Goal: Task Accomplishment & Management: Use online tool/utility

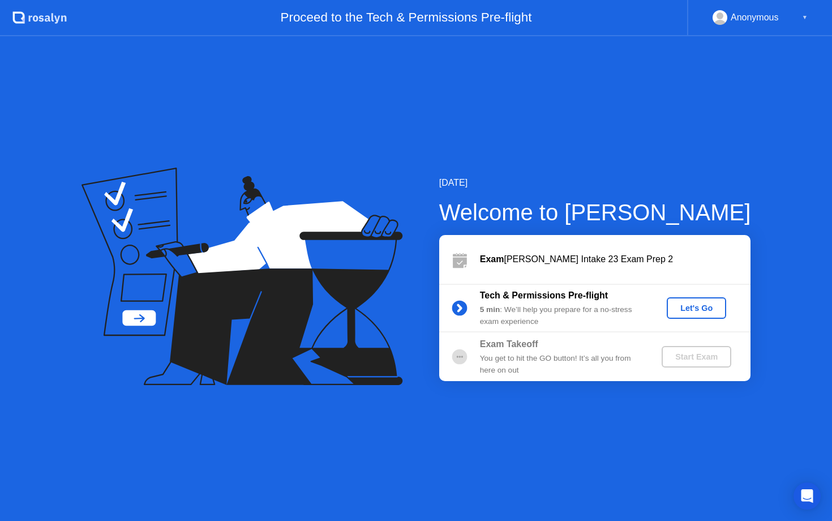
click at [687, 301] on button "Let's Go" at bounding box center [696, 308] width 59 height 22
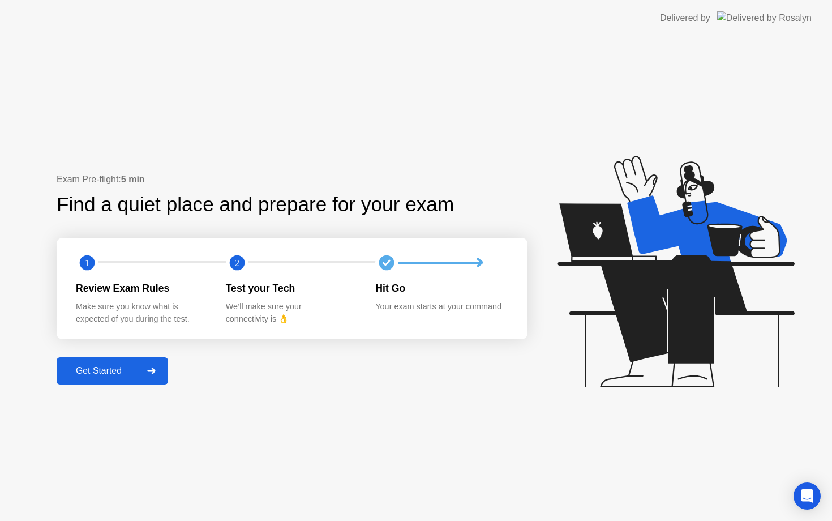
click at [153, 370] on icon at bounding box center [151, 370] width 8 height 7
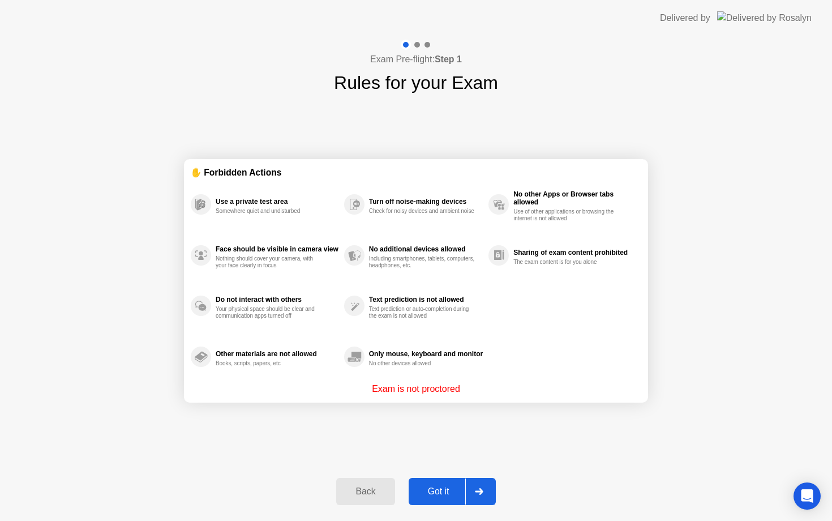
click at [430, 495] on div "Got it" at bounding box center [438, 491] width 53 height 10
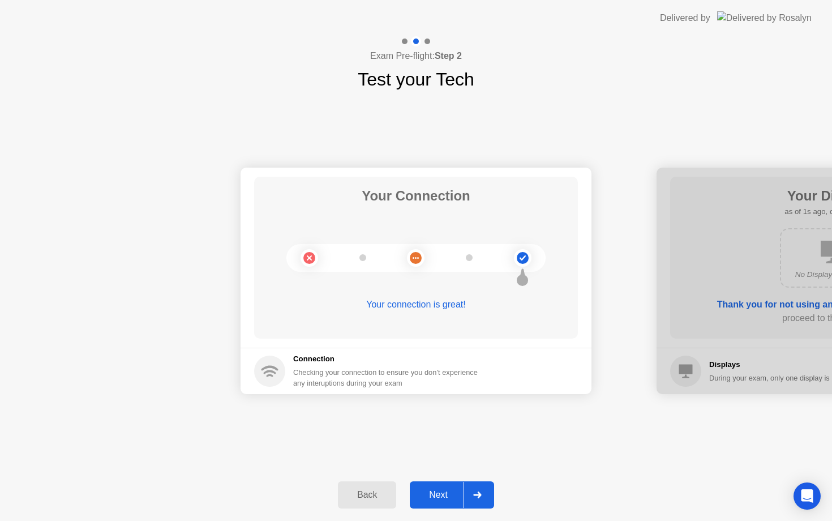
click at [449, 491] on div "Next" at bounding box center [438, 495] width 50 height 10
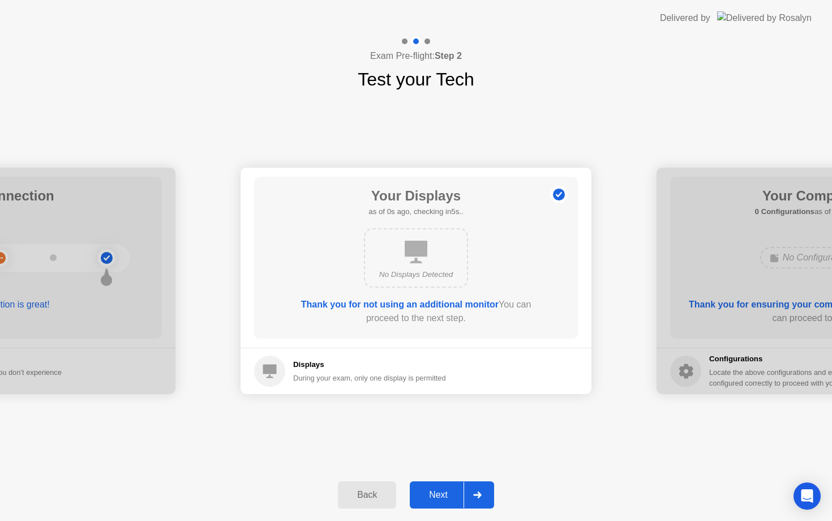
click at [449, 491] on div "Next" at bounding box center [438, 495] width 50 height 10
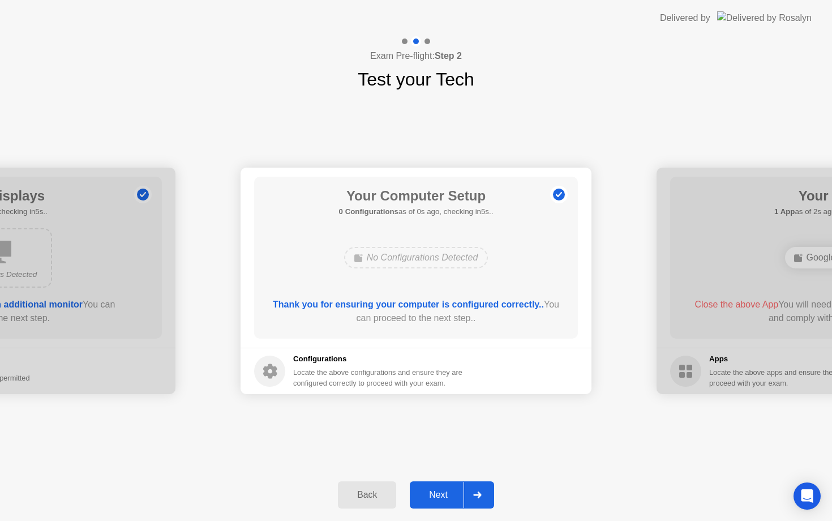
click at [449, 492] on div "Next" at bounding box center [438, 495] width 50 height 10
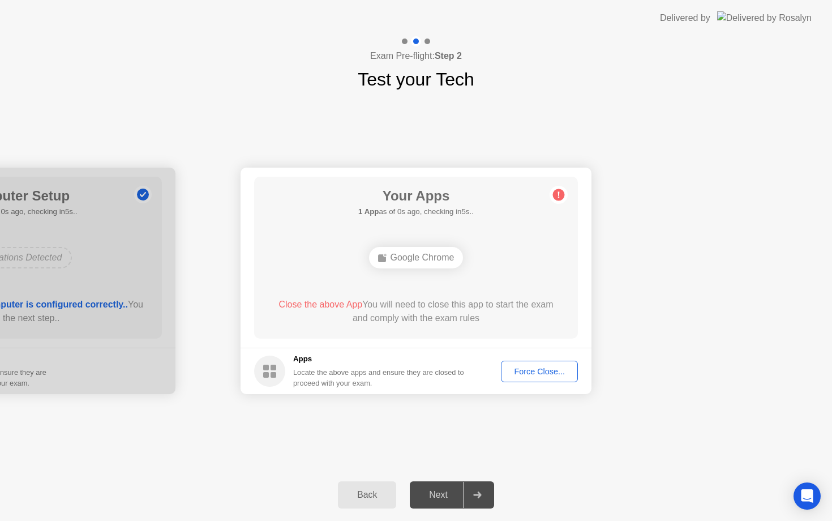
click at [512, 372] on div "Force Close..." at bounding box center [539, 371] width 69 height 9
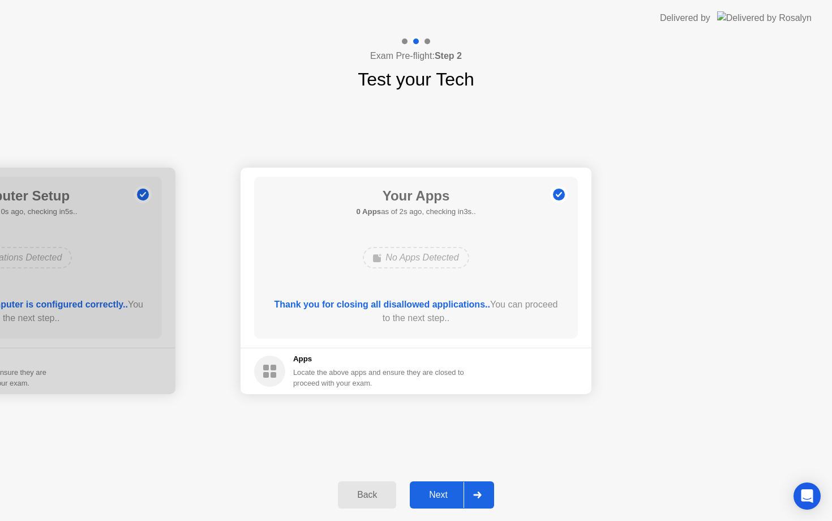
click at [429, 491] on div "Next" at bounding box center [438, 495] width 50 height 10
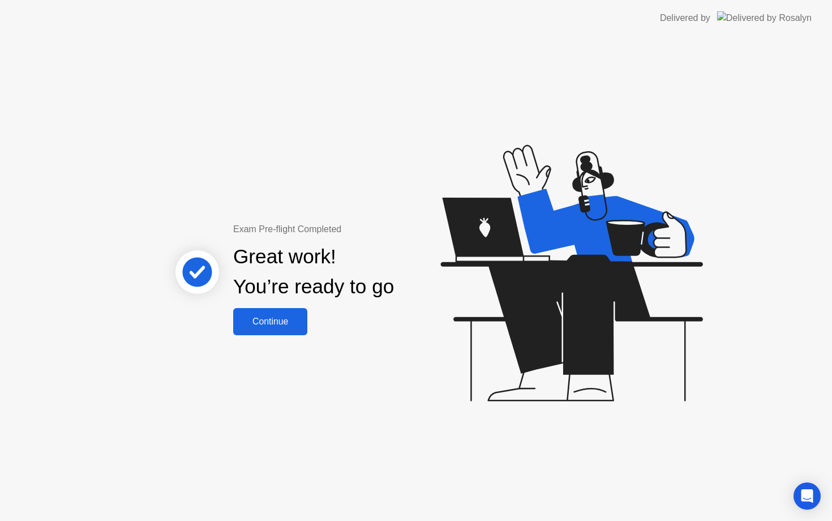
click at [270, 311] on button "Continue" at bounding box center [270, 321] width 74 height 27
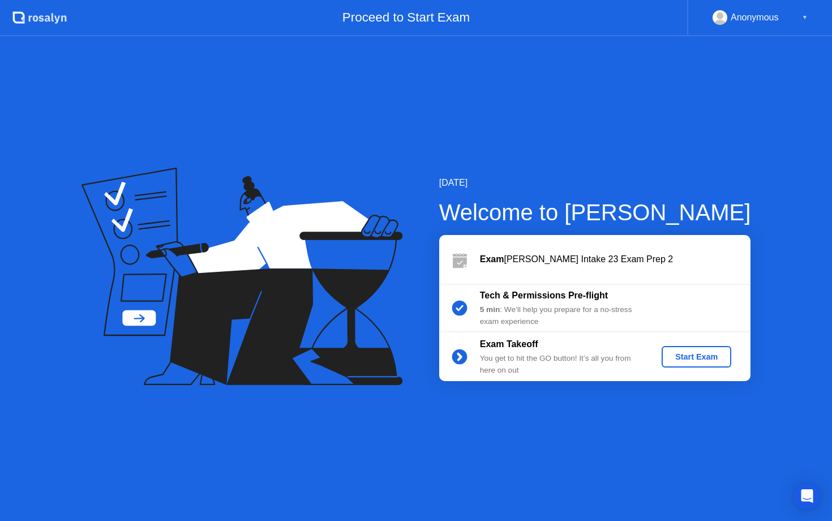
click at [682, 357] on div "Start Exam" at bounding box center [696, 356] width 61 height 9
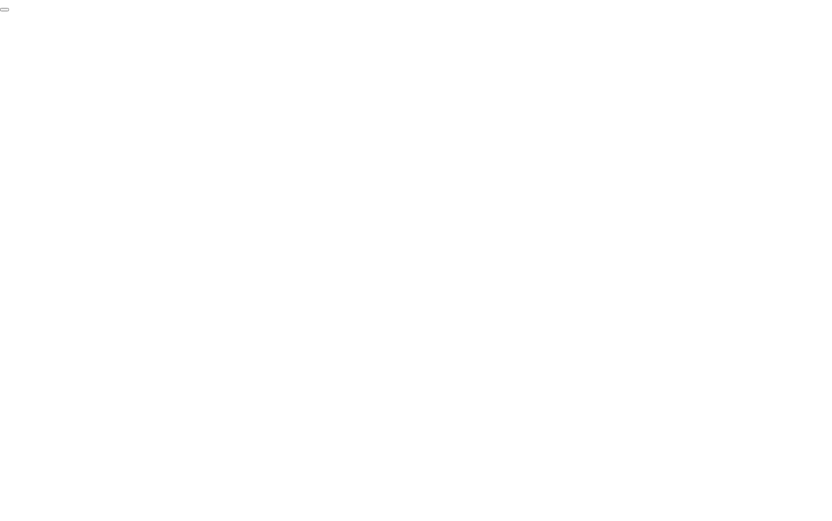
click at [9, 11] on button "End Proctoring Session" at bounding box center [4, 9] width 9 height 3
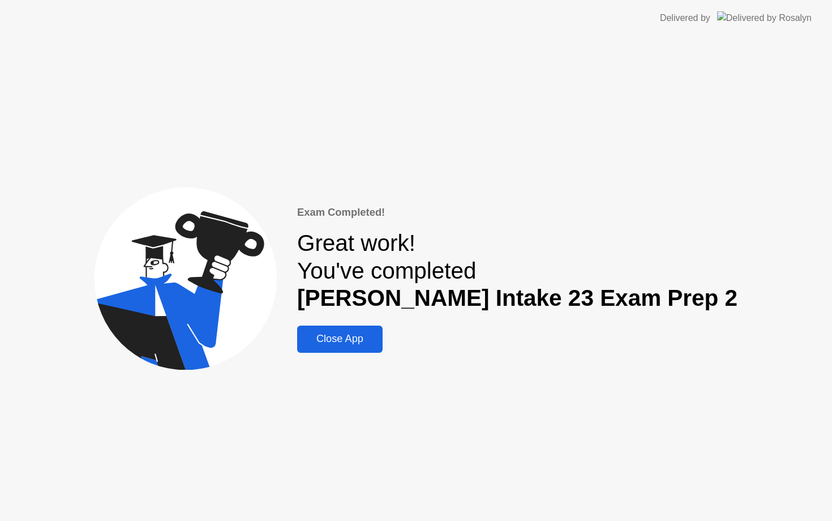
click at [379, 339] on div "Close App" at bounding box center [340, 339] width 79 height 12
